Goal: Transaction & Acquisition: Obtain resource

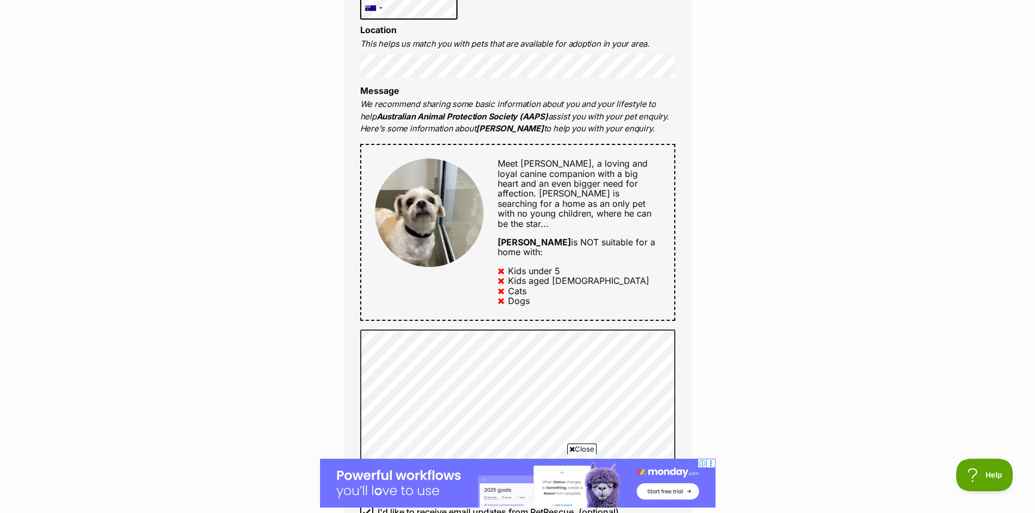
click at [581, 449] on span "Close" at bounding box center [581, 449] width 29 height 11
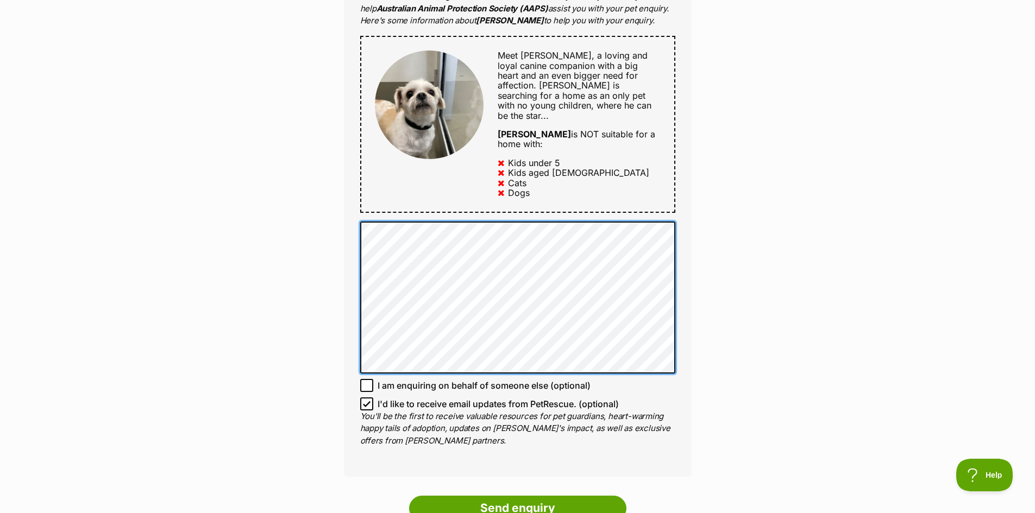
scroll to position [597, 0]
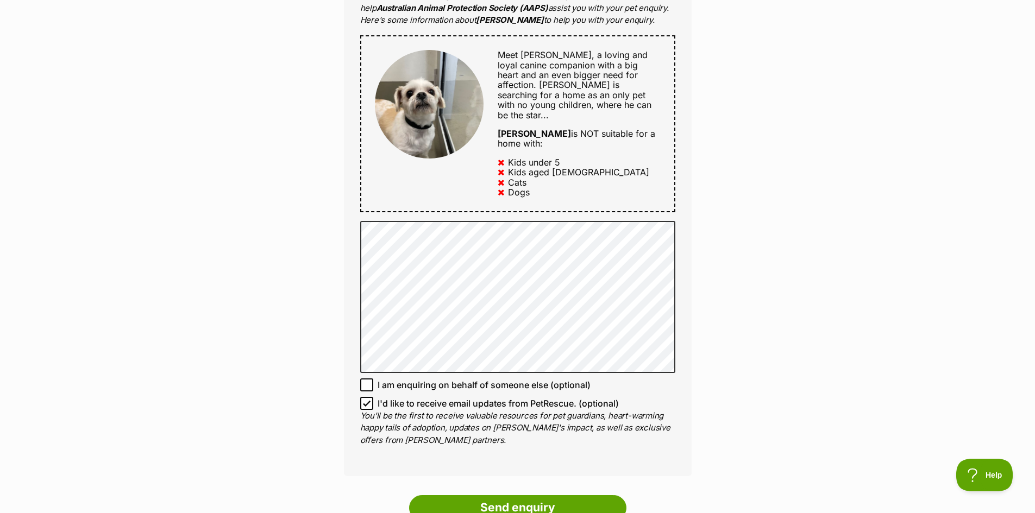
click at [369, 383] on icon at bounding box center [366, 385] width 7 height 5
click at [369, 379] on input "I am enquiring on behalf of someone else (optional)" at bounding box center [366, 385] width 13 height 13
checkbox input "true"
click at [370, 400] on icon at bounding box center [367, 404] width 8 height 8
click at [370, 397] on input "I'd like to receive email updates from PetRescue. (optional)" at bounding box center [366, 403] width 13 height 13
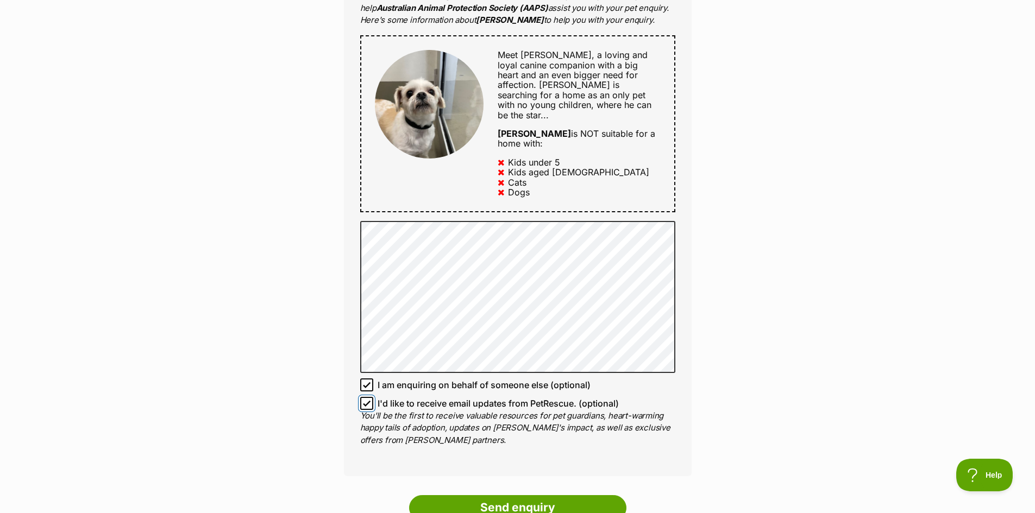
checkbox input "false"
click at [504, 495] on input "Send enquiry" at bounding box center [517, 507] width 217 height 25
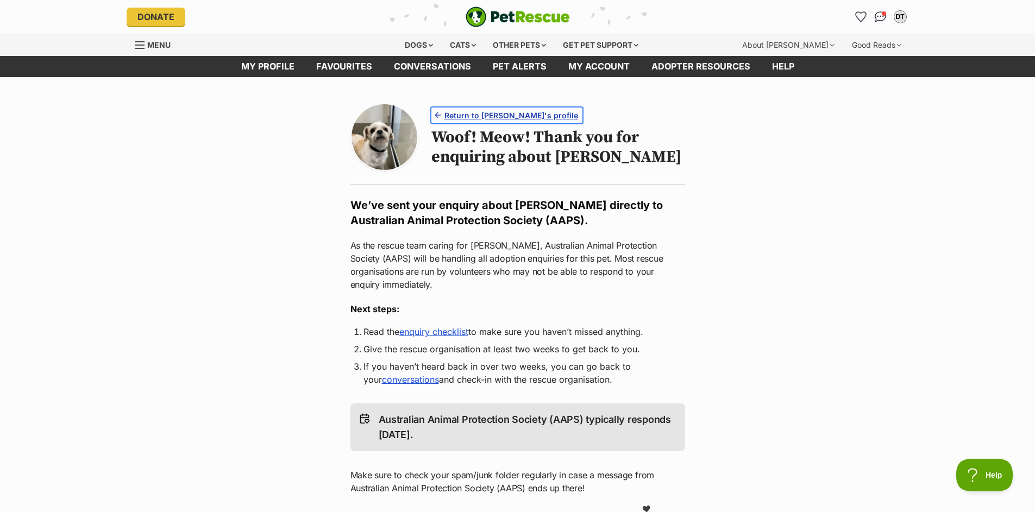
click at [485, 112] on span "Return to Milo's profile" at bounding box center [511, 115] width 134 height 11
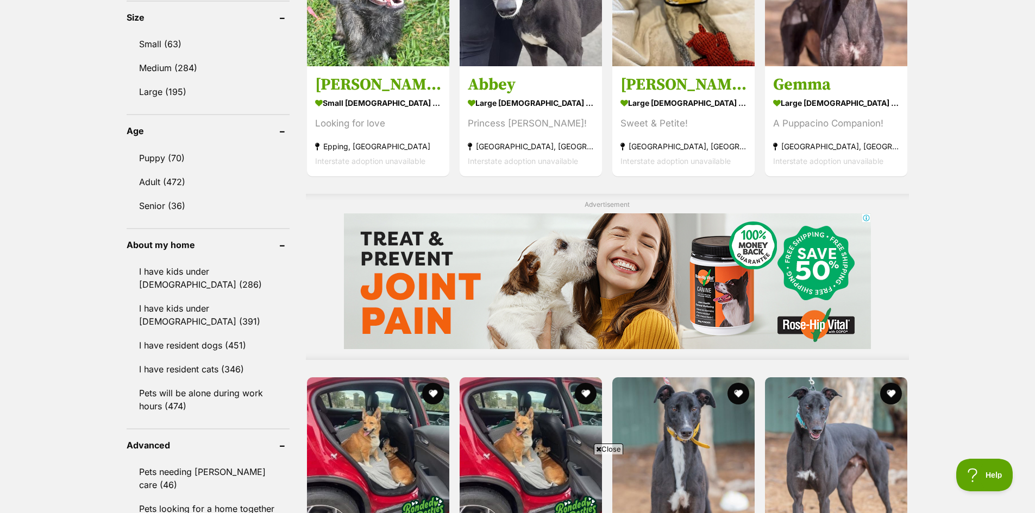
scroll to position [597, 0]
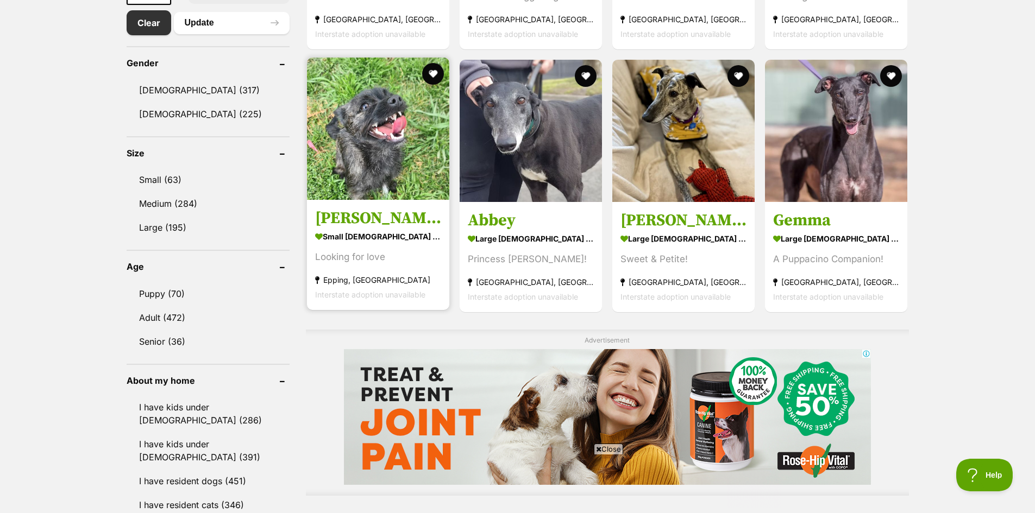
click at [377, 218] on h3 "[PERSON_NAME]" at bounding box center [378, 218] width 126 height 21
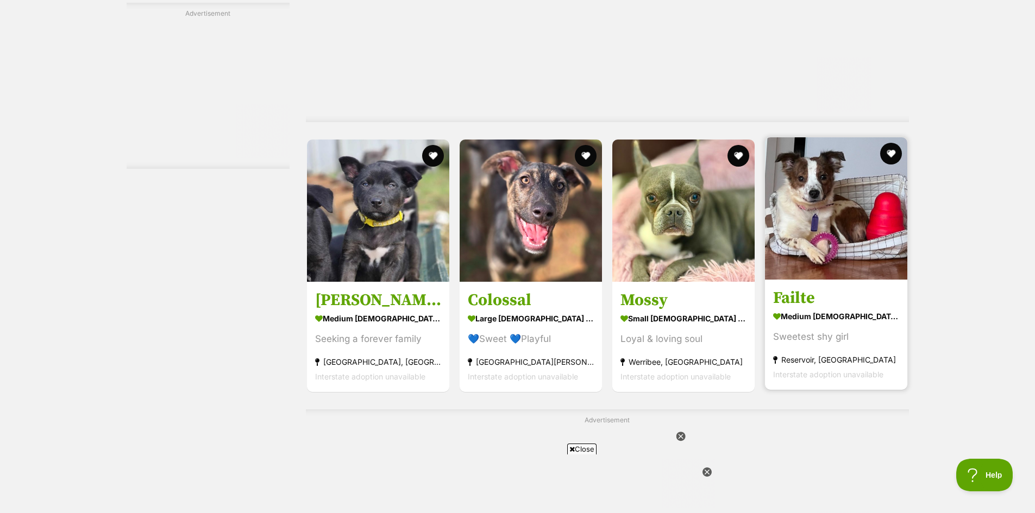
click at [800, 308] on h3 "Failte" at bounding box center [836, 298] width 126 height 21
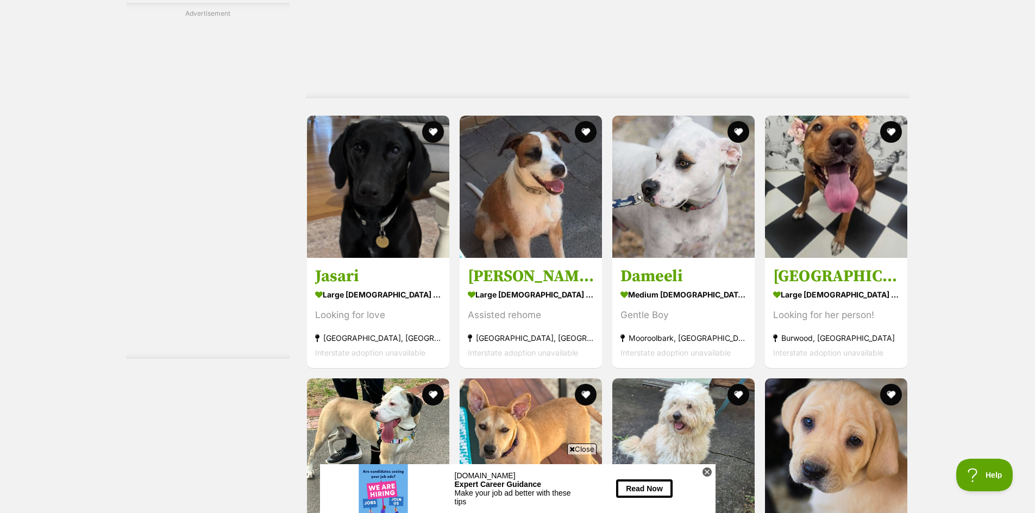
scroll to position [2552, 0]
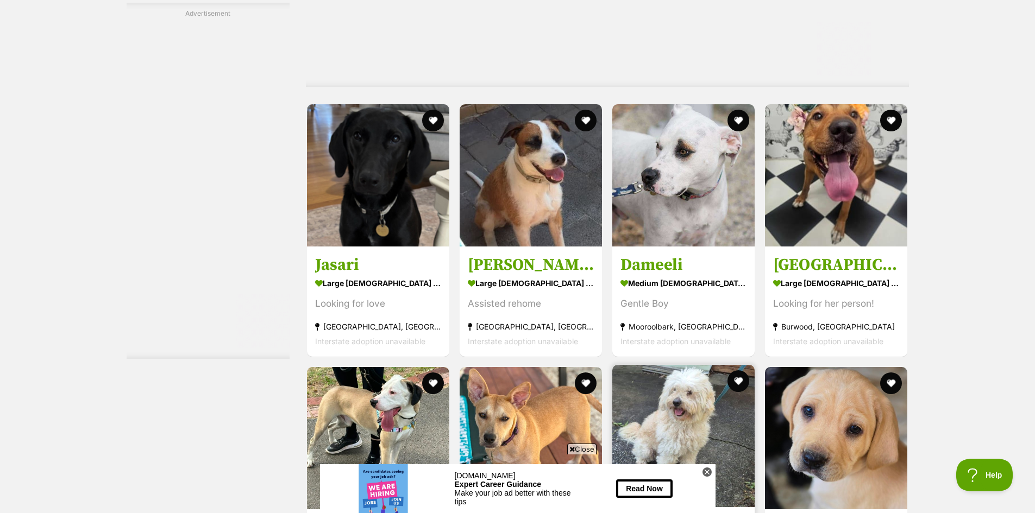
click at [683, 365] on img at bounding box center [683, 436] width 142 height 142
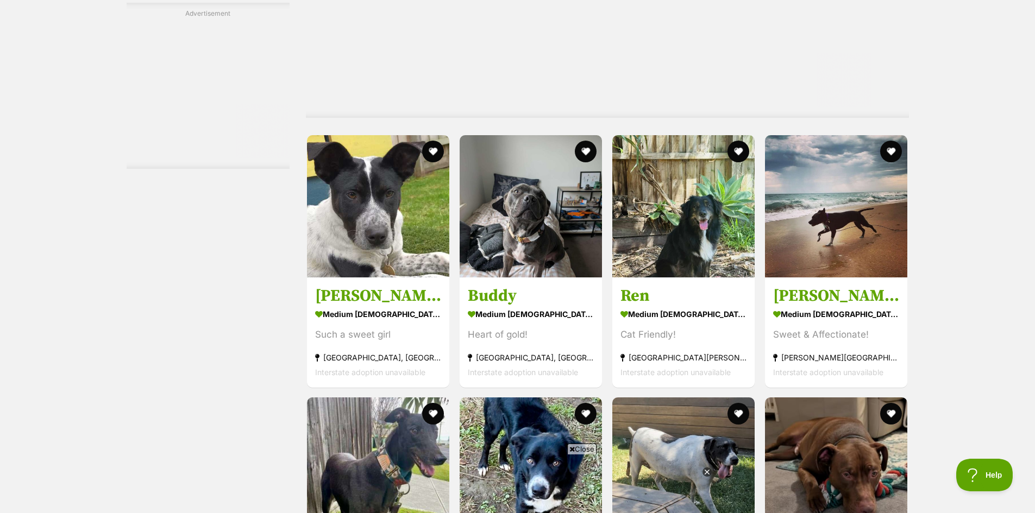
scroll to position [3693, 0]
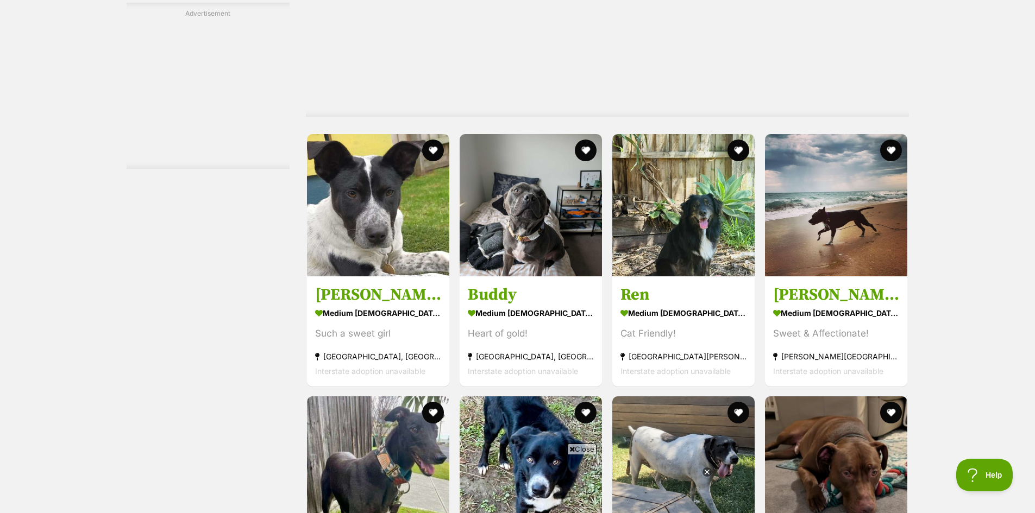
drag, startPoint x: 0, startPoint y: 0, endPoint x: 980, endPoint y: 356, distance: 1042.2
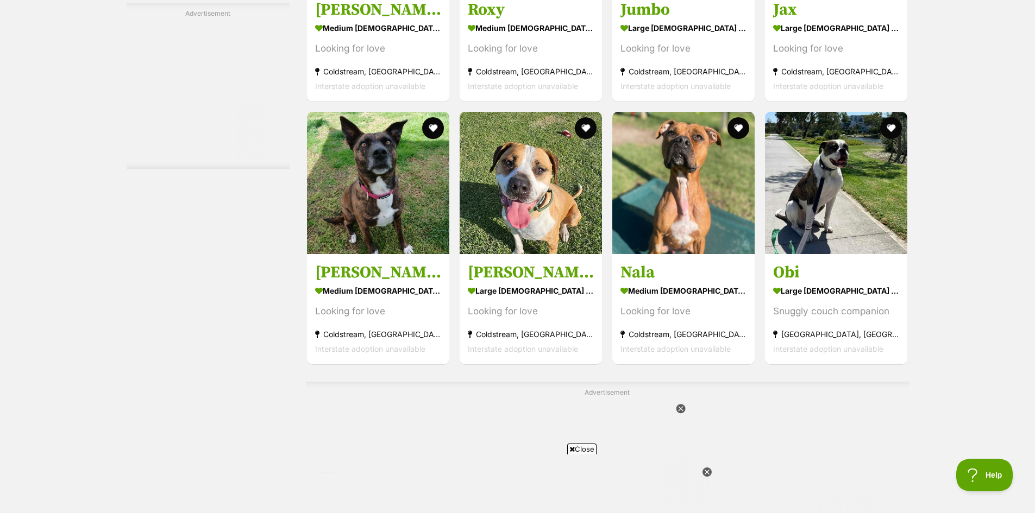
scroll to position [5159, 0]
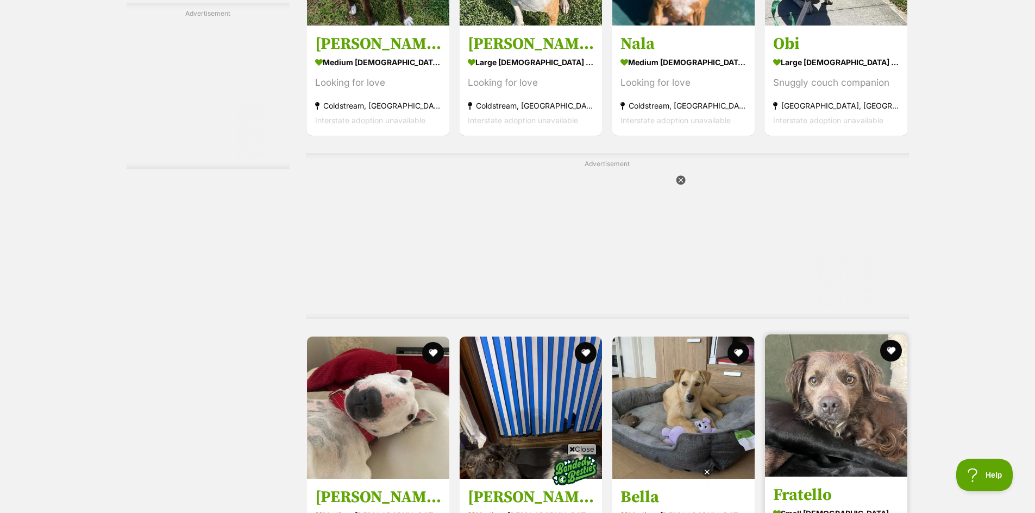
click at [848, 335] on img at bounding box center [836, 406] width 142 height 142
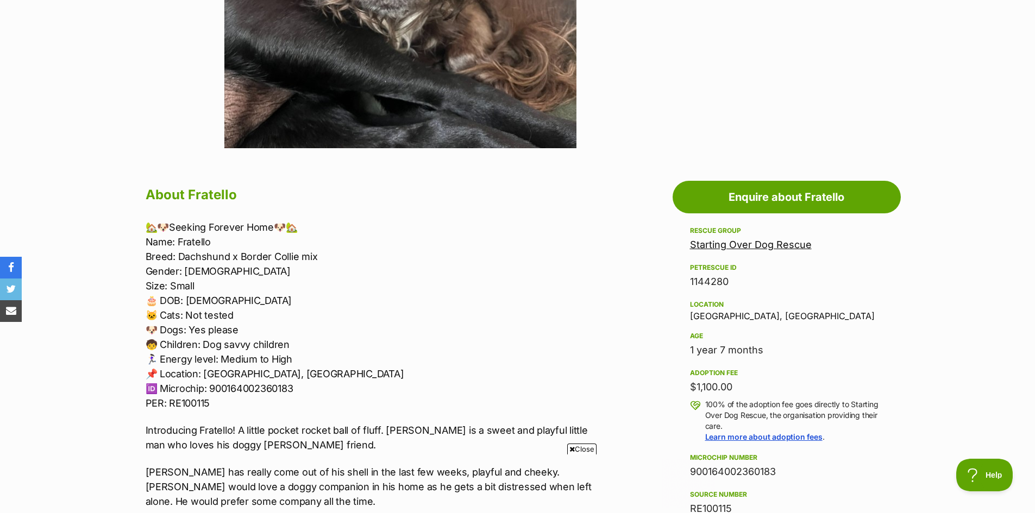
scroll to position [434, 0]
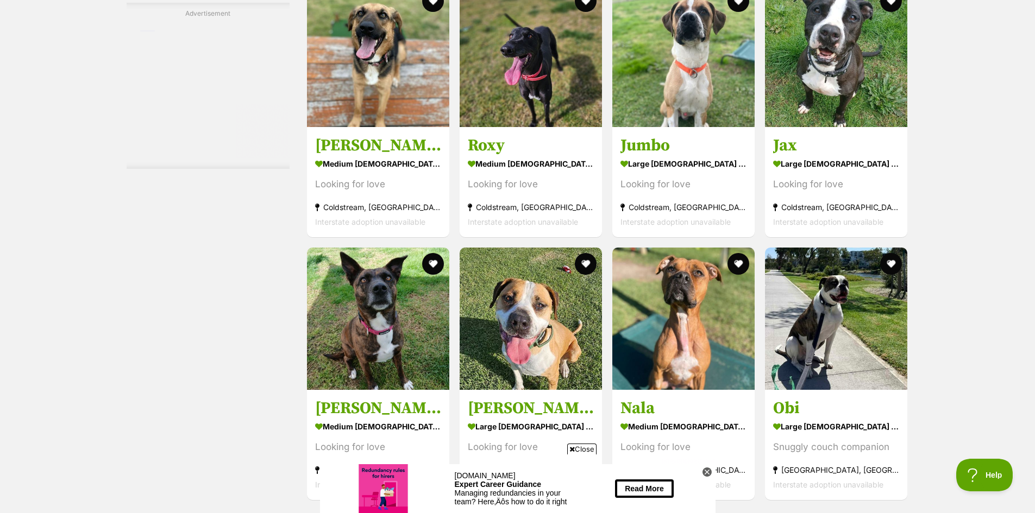
scroll to position [5015, 0]
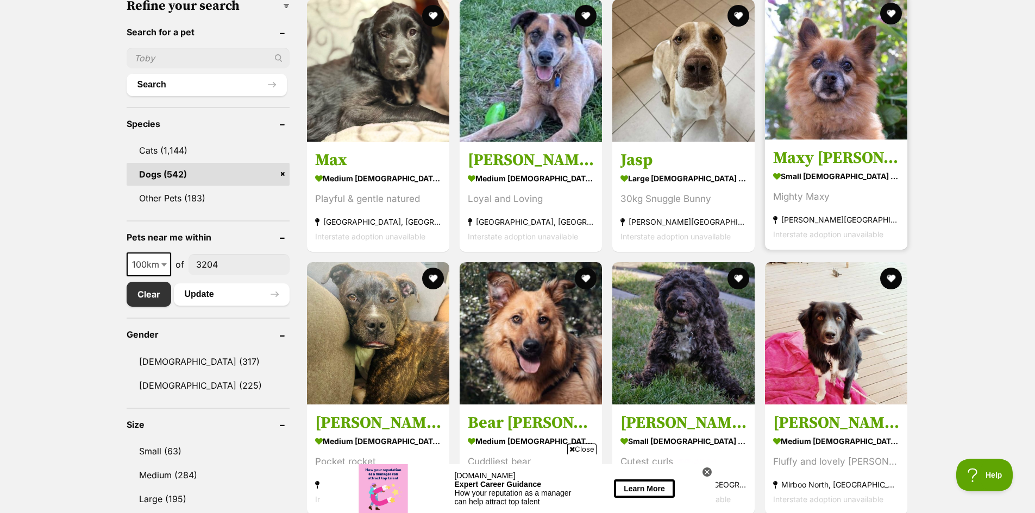
click at [835, 155] on h3 "Maxy O’Cleary" at bounding box center [836, 158] width 126 height 21
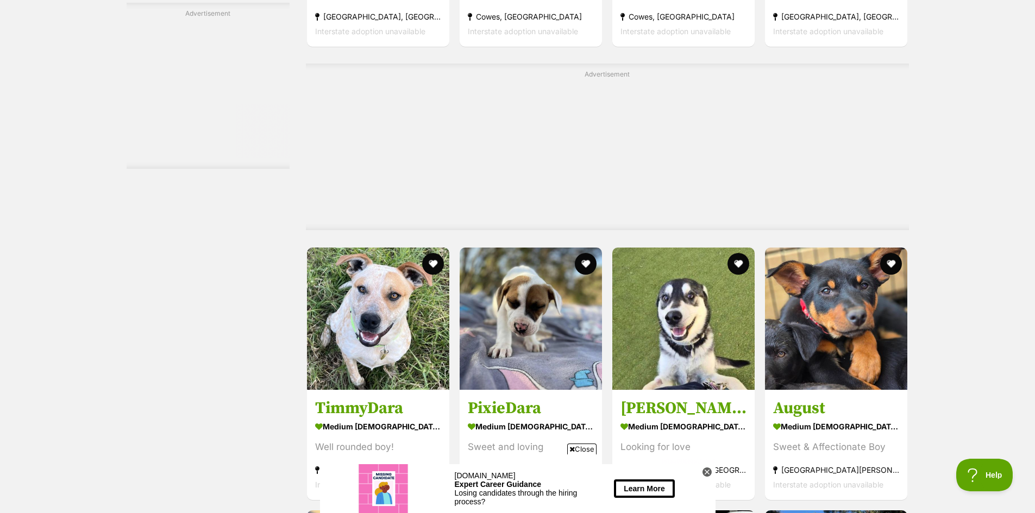
scroll to position [3530, 0]
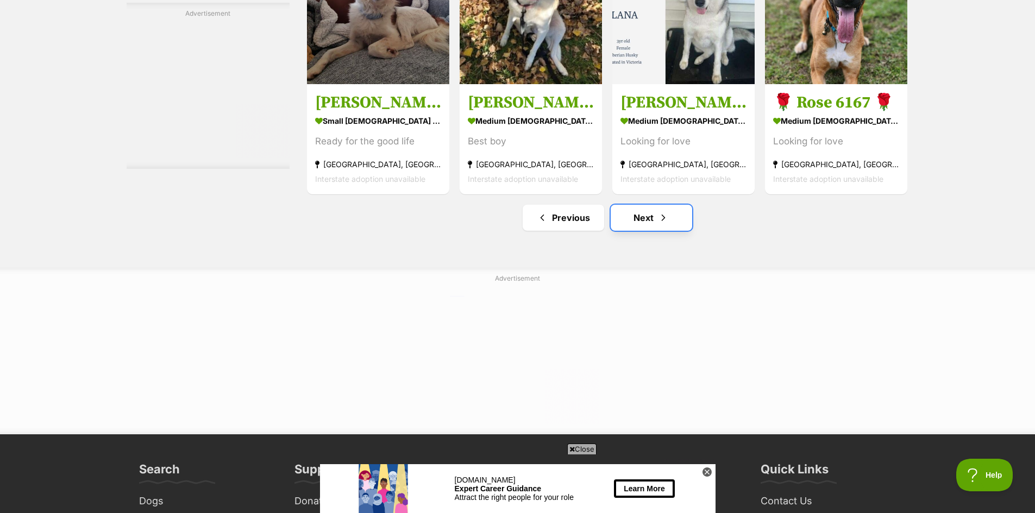
click at [658, 220] on span "Next page" at bounding box center [663, 217] width 11 height 13
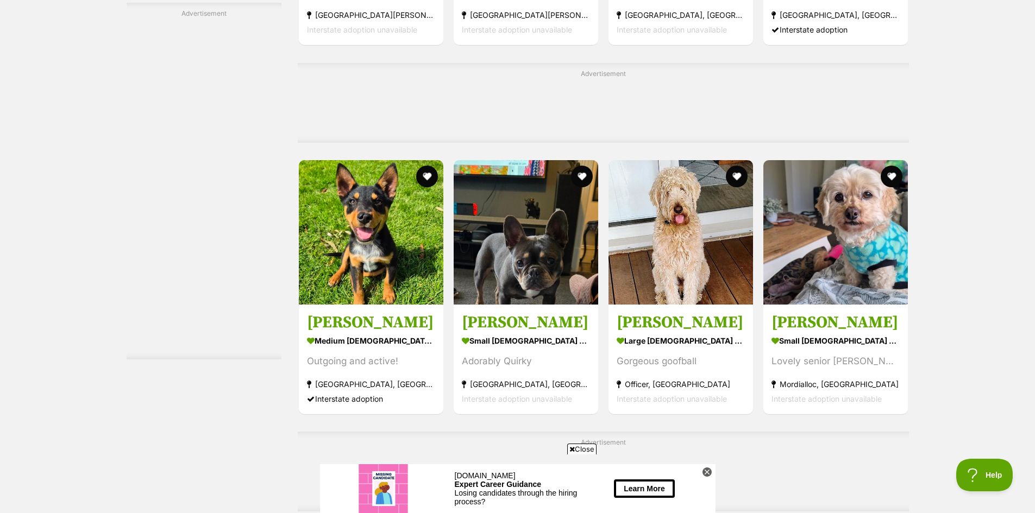
scroll to position [3095, 0]
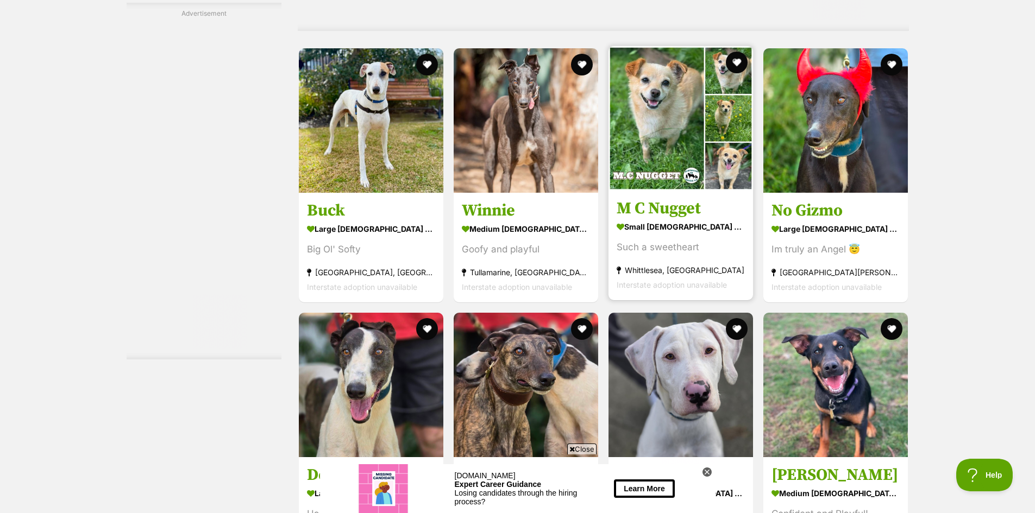
click at [656, 213] on h3 "M C Nugget" at bounding box center [680, 208] width 128 height 21
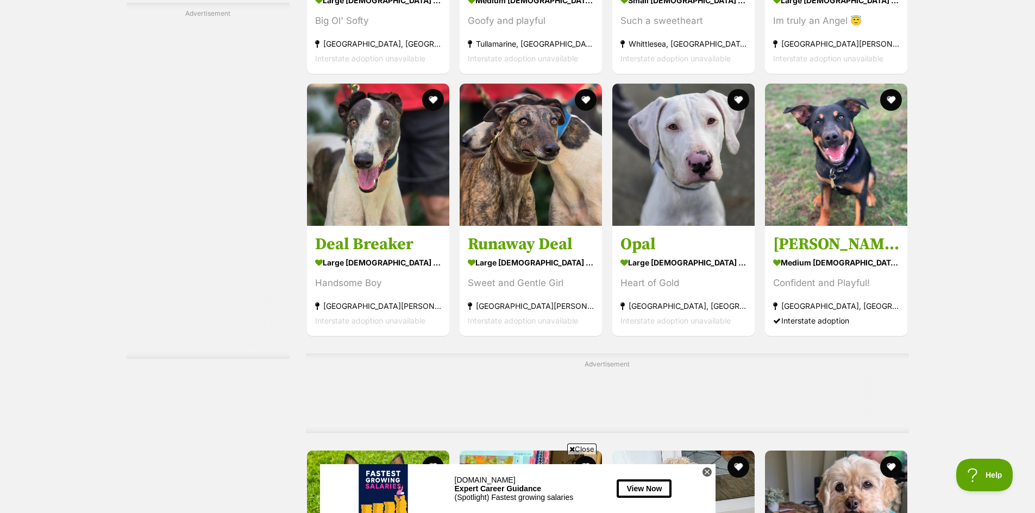
scroll to position [2715, 0]
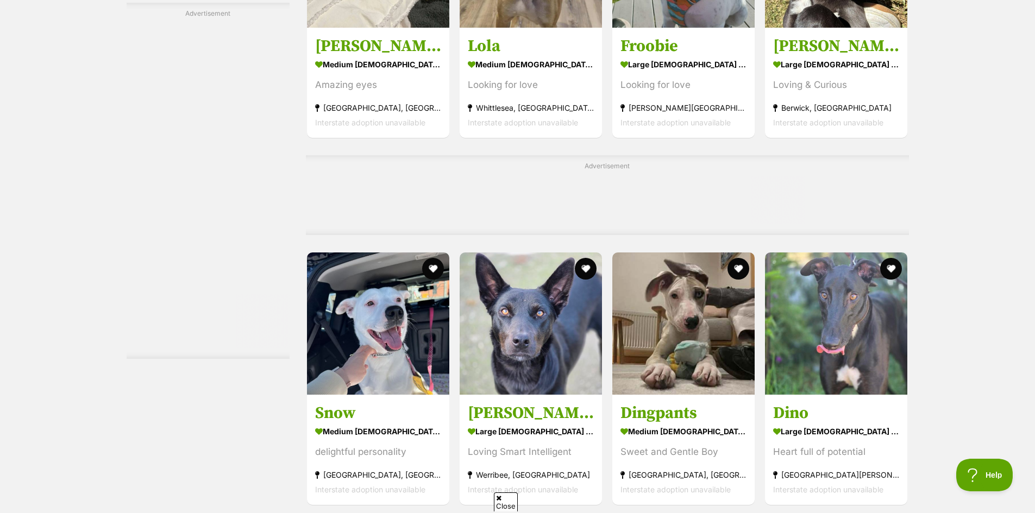
scroll to position [5050, 0]
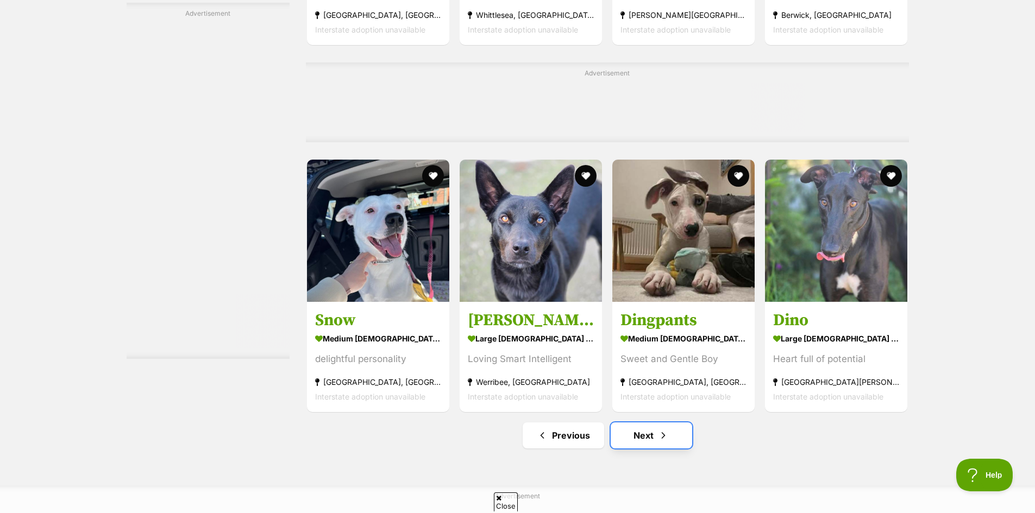
click at [642, 422] on link "Next" at bounding box center [650, 435] width 81 height 26
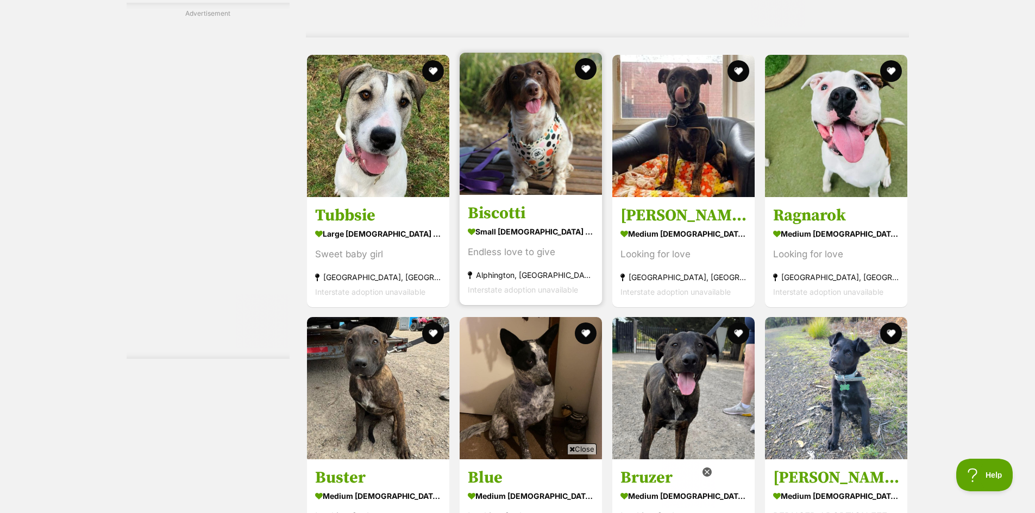
click at [514, 161] on img at bounding box center [530, 124] width 142 height 142
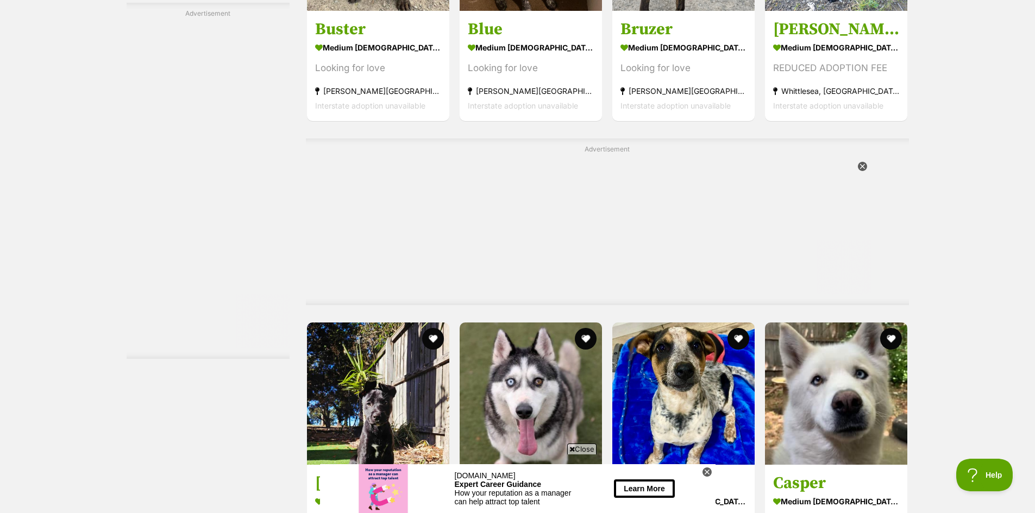
scroll to position [5375, 0]
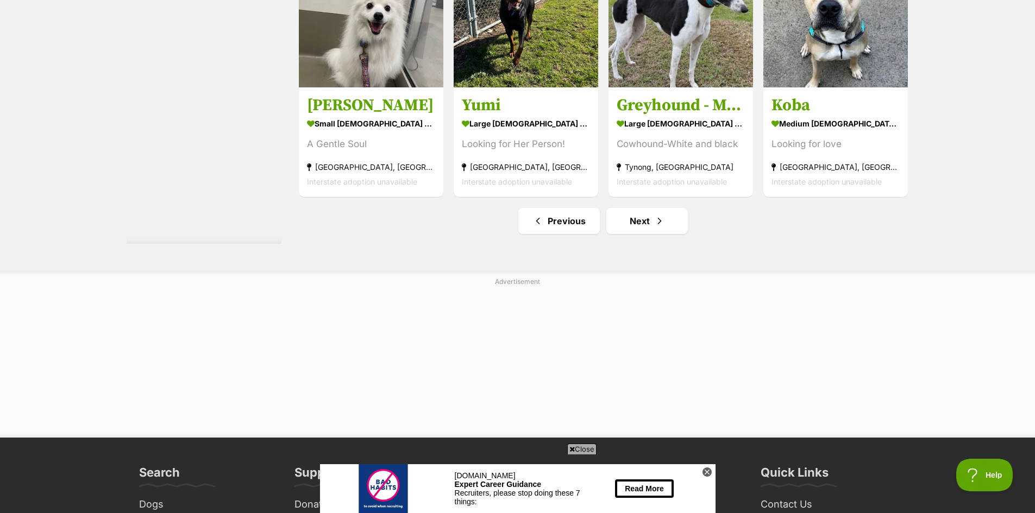
scroll to position [5648, 0]
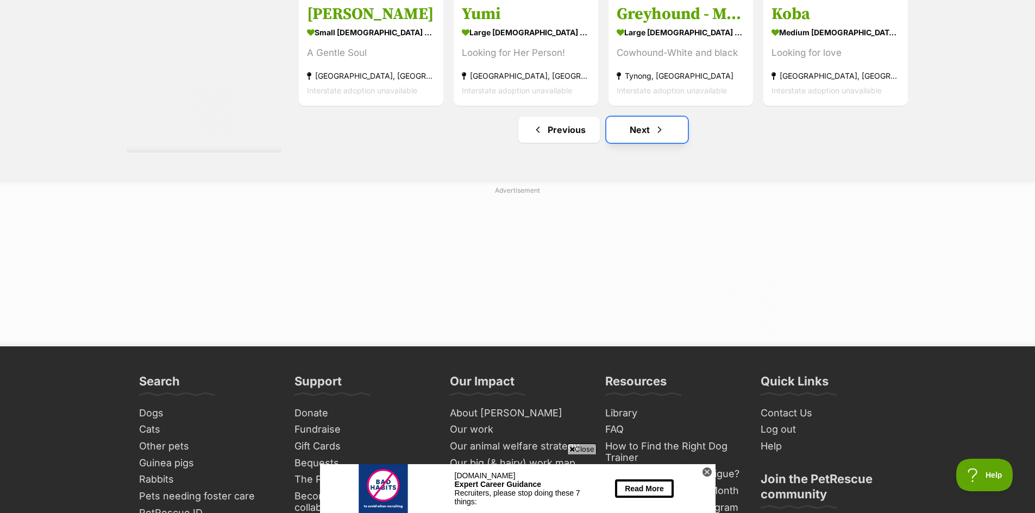
click at [637, 140] on link "Next" at bounding box center [646, 130] width 81 height 26
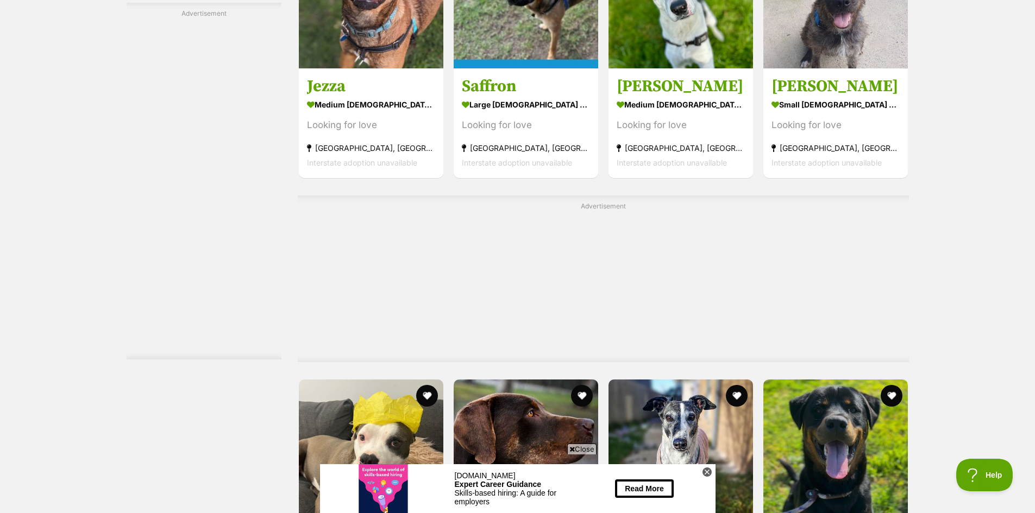
scroll to position [3150, 0]
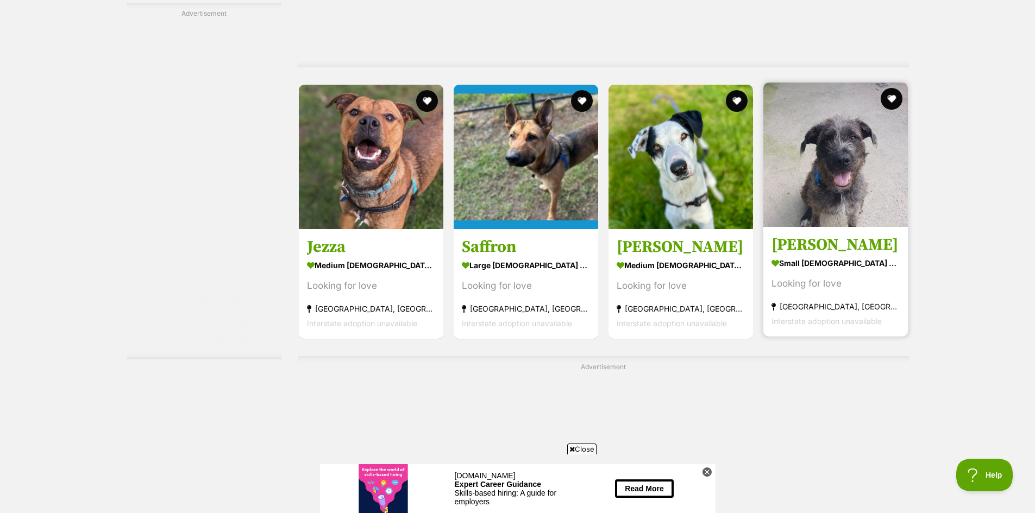
click at [854, 191] on img at bounding box center [835, 155] width 144 height 144
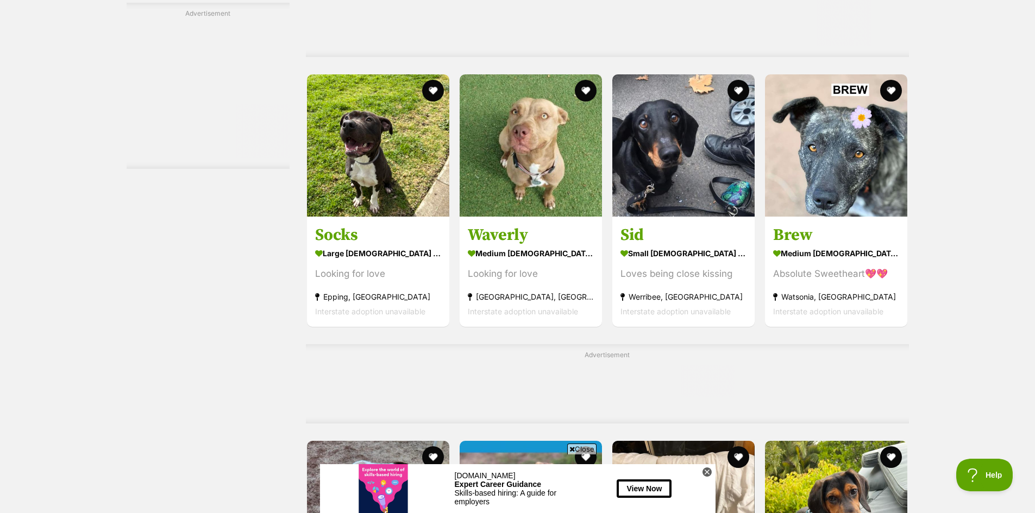
scroll to position [4236, 0]
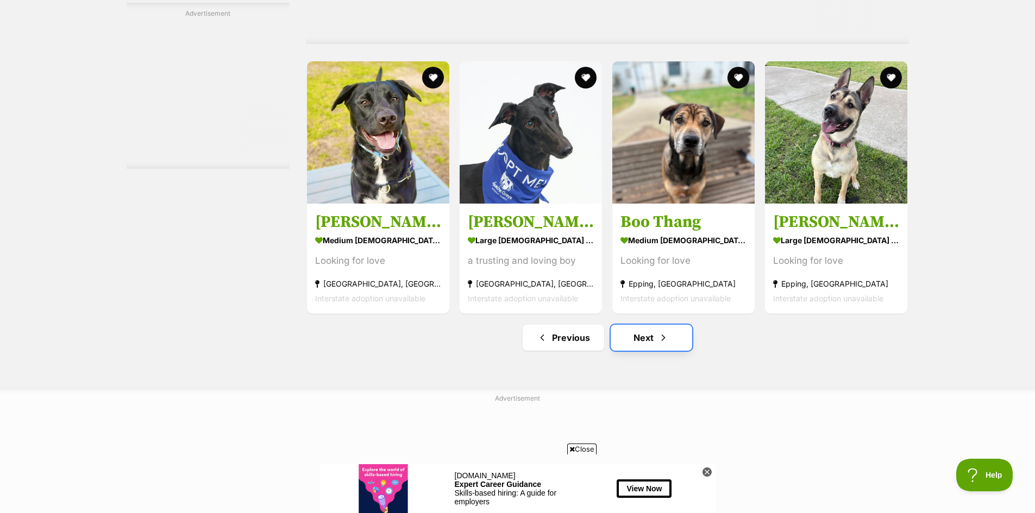
click at [637, 325] on link "Next" at bounding box center [650, 338] width 81 height 26
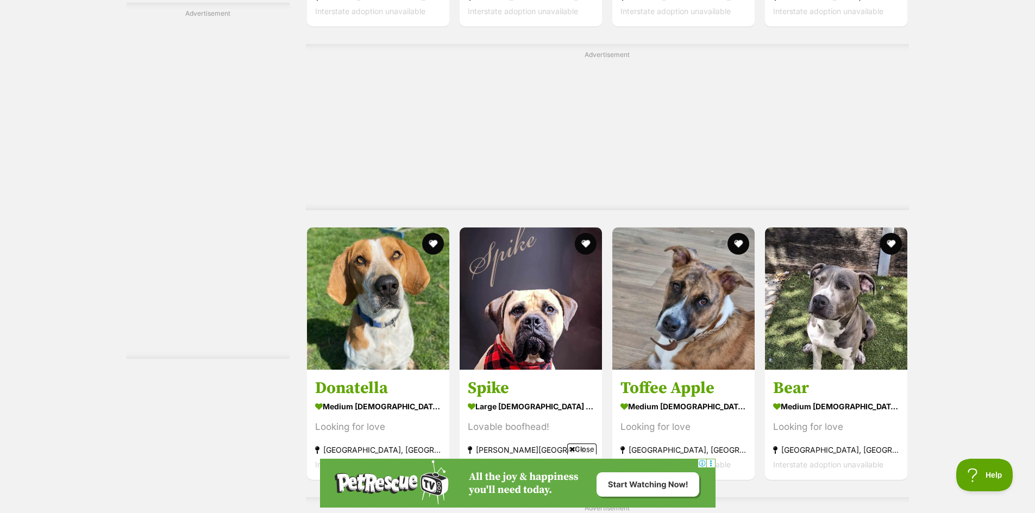
scroll to position [3150, 0]
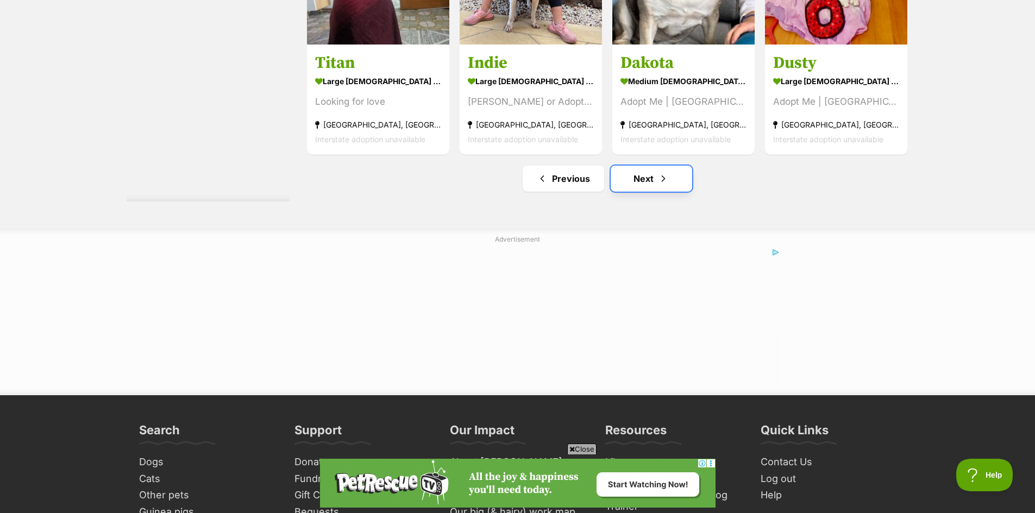
click at [647, 173] on link "Next" at bounding box center [650, 179] width 81 height 26
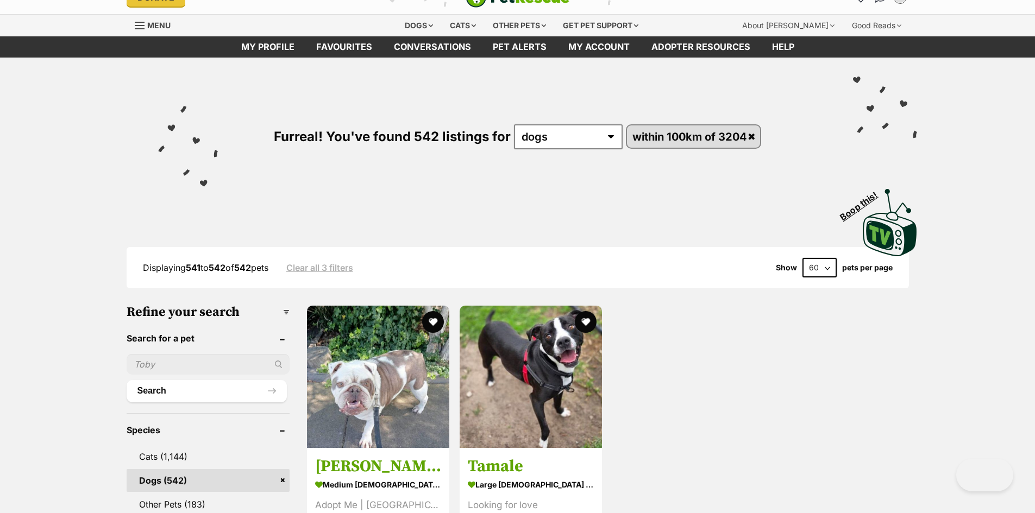
scroll to position [45, 0]
